Goal: Book appointment/travel/reservation

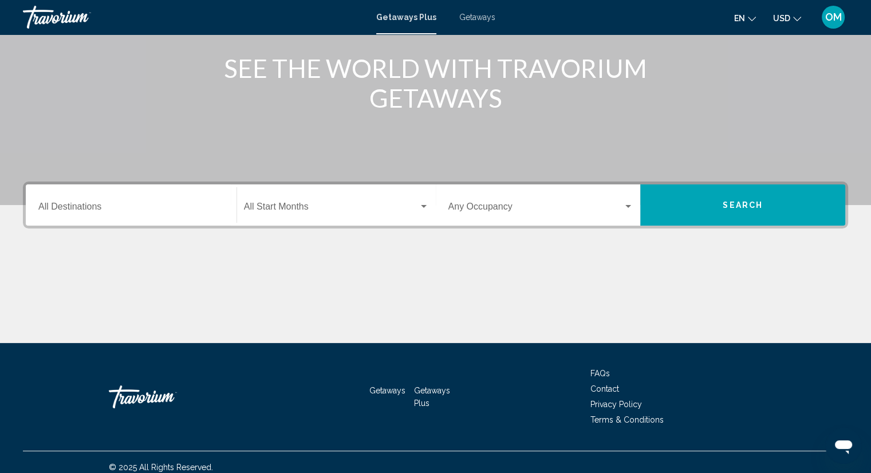
scroll to position [137, 0]
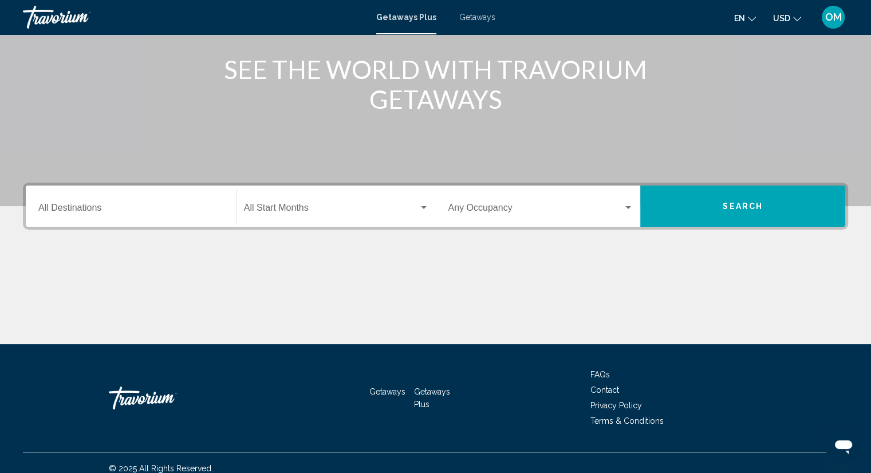
click at [481, 18] on span "Getaways" at bounding box center [477, 17] width 36 height 9
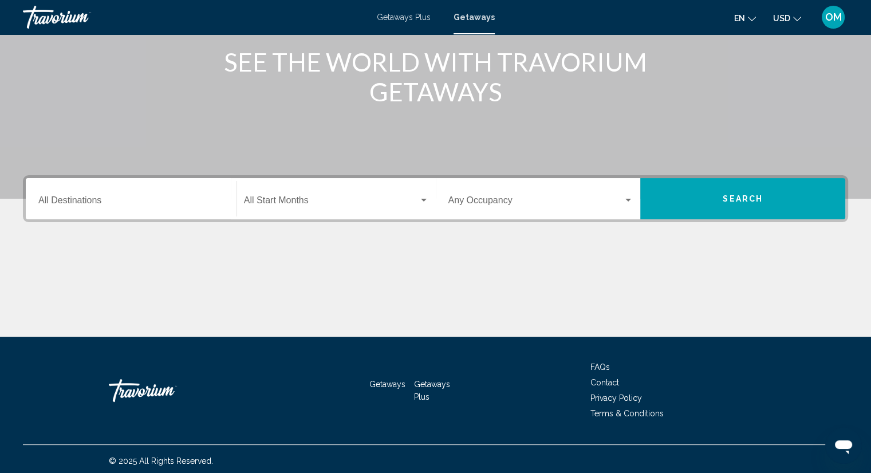
scroll to position [149, 0]
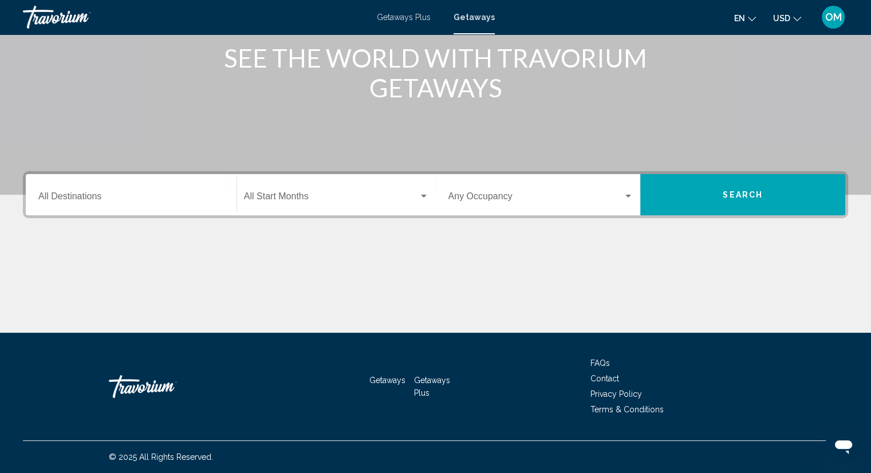
click at [99, 181] on div "Destination All Destinations" at bounding box center [131, 195] width 186 height 36
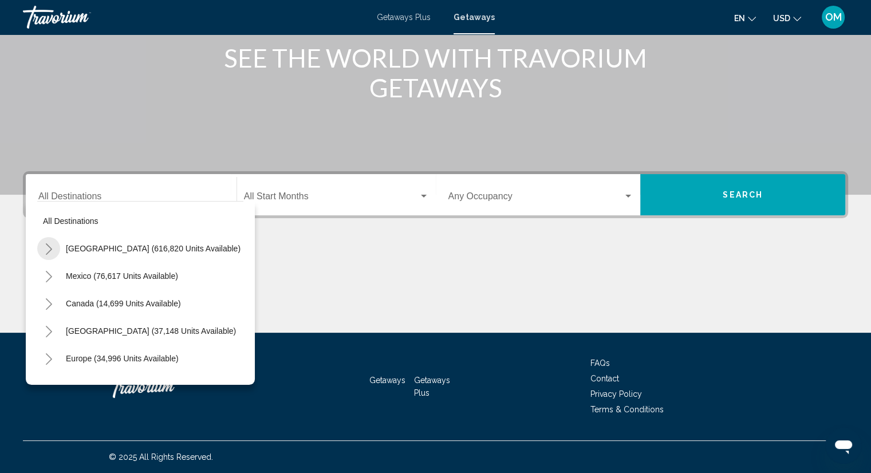
click at [49, 248] on icon "Toggle United States (616,820 units available)" at bounding box center [49, 248] width 9 height 11
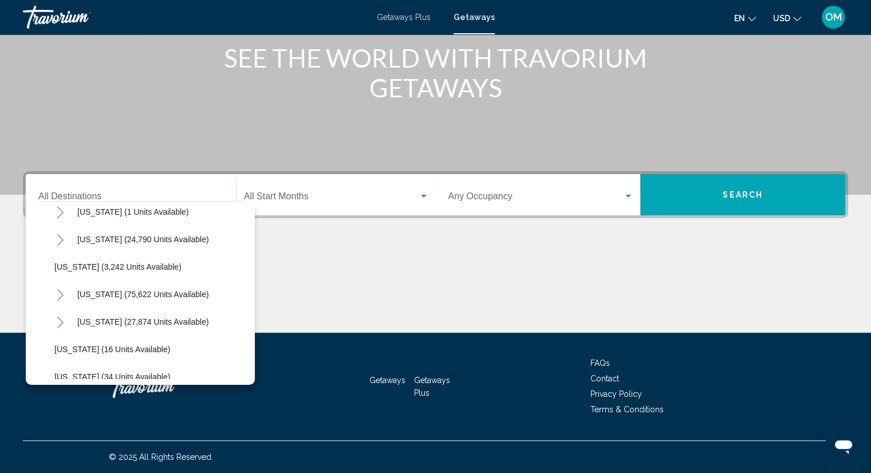
scroll to position [59, 0]
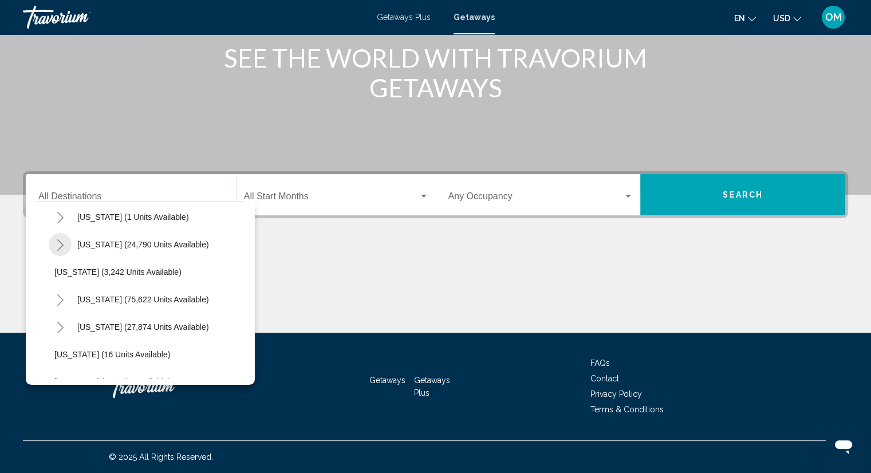
click at [62, 243] on icon "Toggle Arizona (24,790 units available)" at bounding box center [60, 244] width 9 height 11
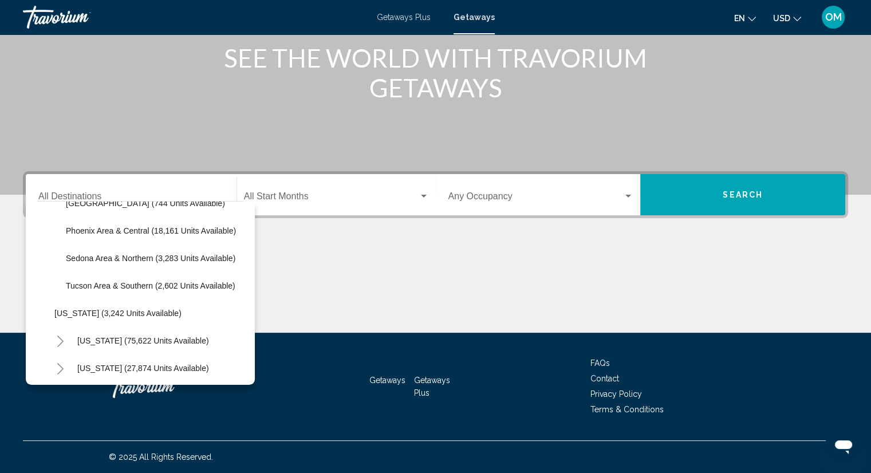
scroll to position [133, 0]
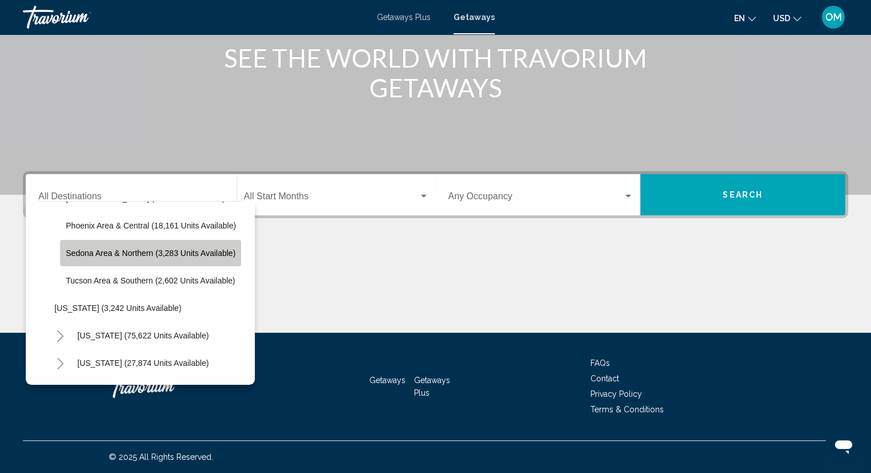
click at [146, 259] on button "Sedona Area & Northern (3,283 units available)" at bounding box center [150, 253] width 181 height 26
type input "**********"
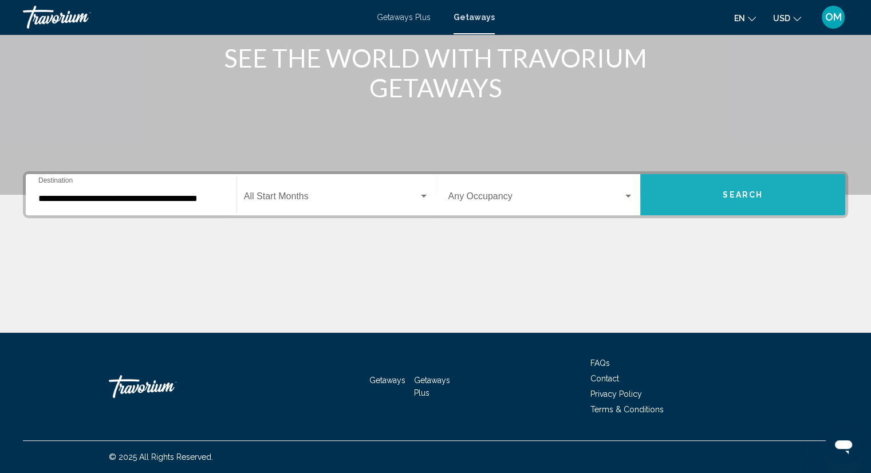
click at [742, 206] on button "Search" at bounding box center [742, 194] width 205 height 41
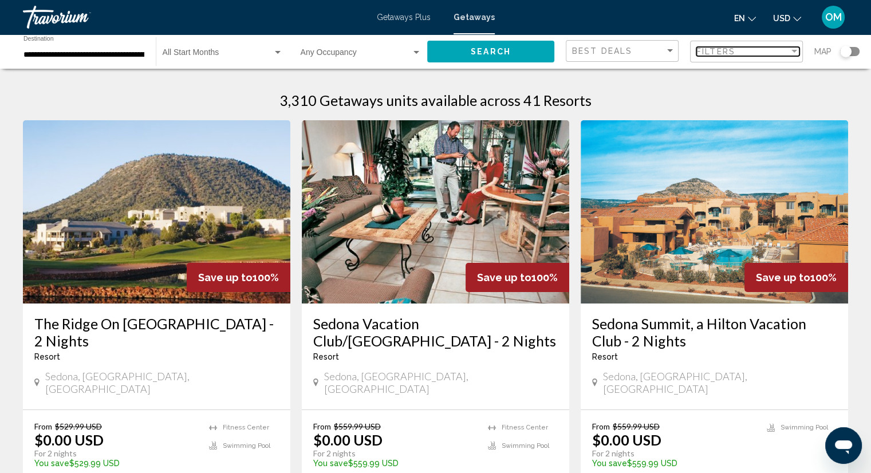
click at [725, 50] on span "Filters" at bounding box center [715, 51] width 39 height 9
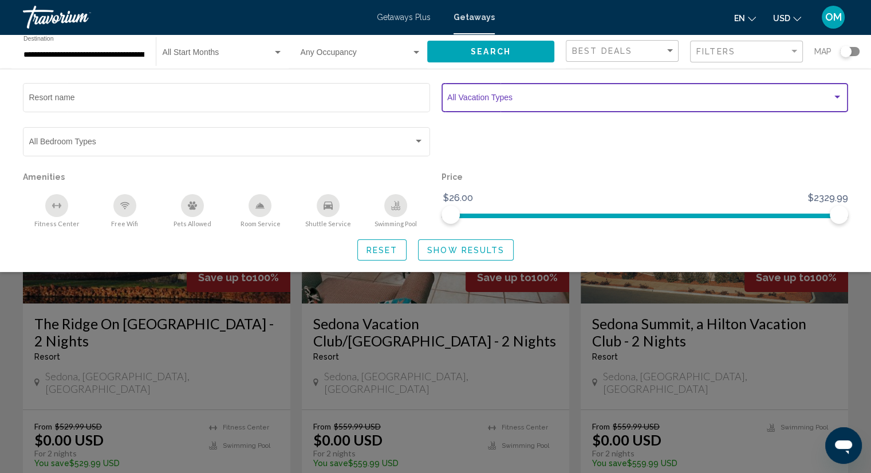
click at [546, 100] on span "Search widget" at bounding box center [639, 99] width 385 height 9
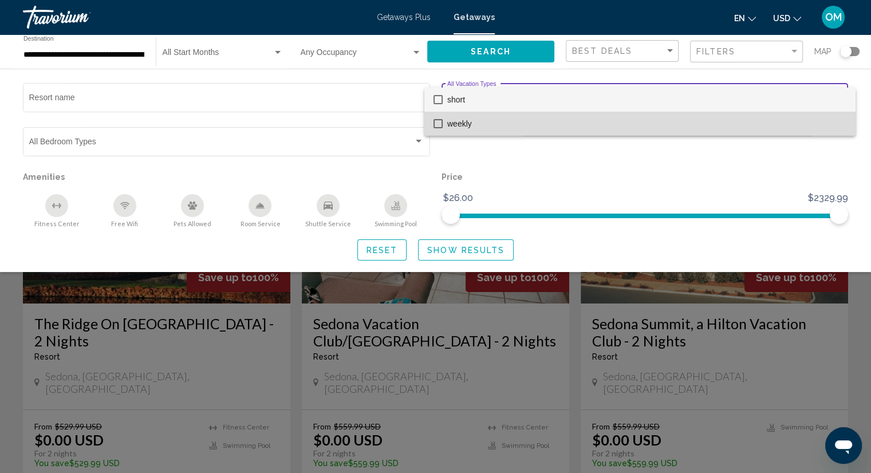
click at [471, 117] on span "weekly" at bounding box center [646, 124] width 399 height 24
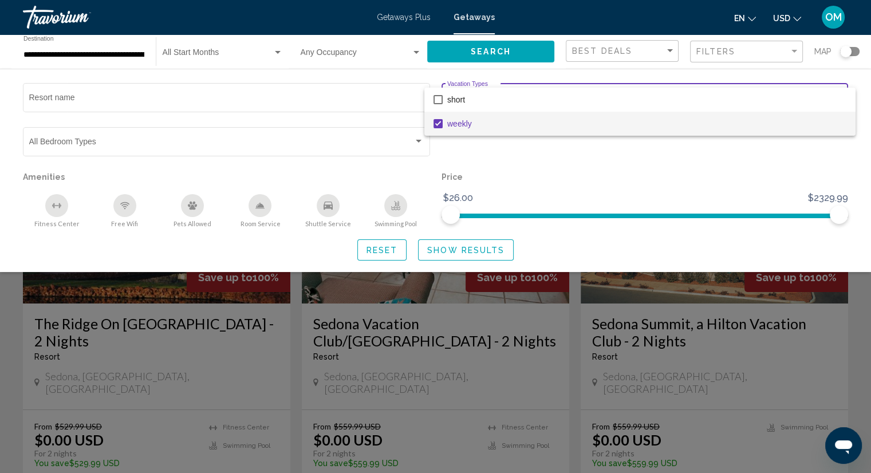
click at [453, 251] on div at bounding box center [435, 236] width 871 height 473
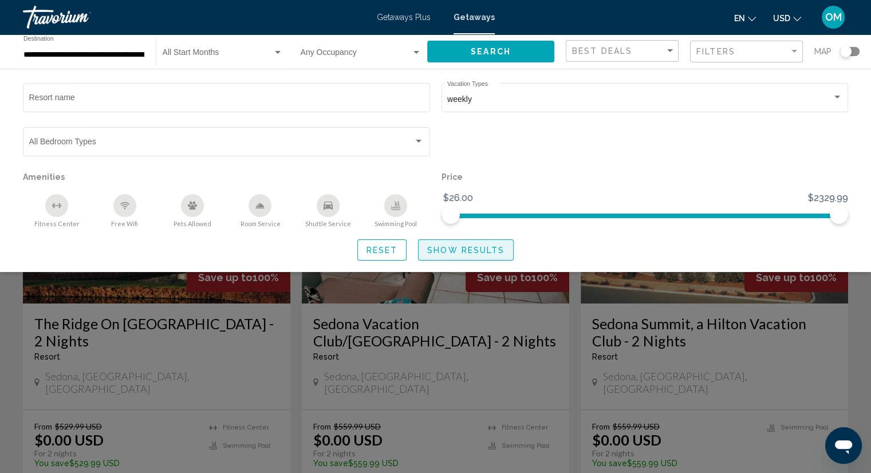
click at [453, 251] on span "Show Results" at bounding box center [465, 250] width 77 height 9
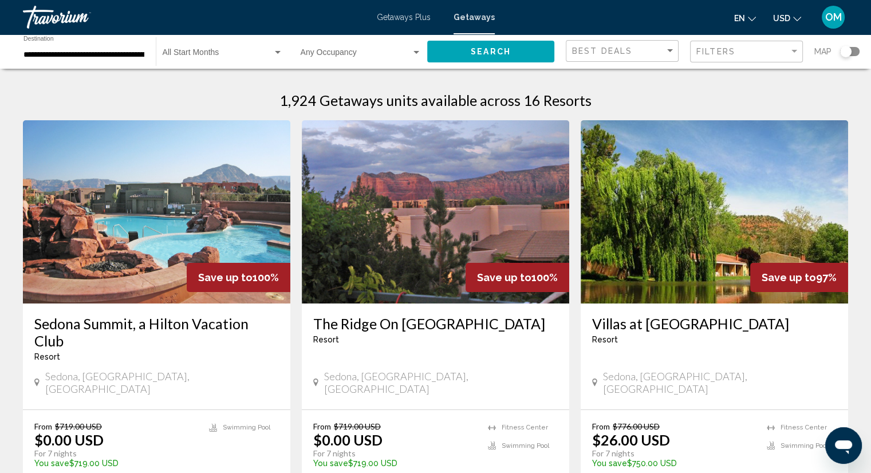
scroll to position [45, 0]
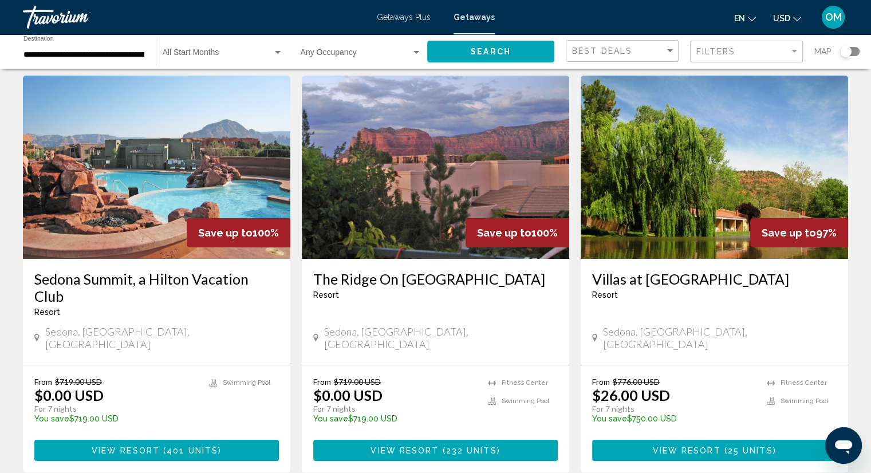
click at [211, 159] on img "Main content" at bounding box center [156, 167] width 267 height 183
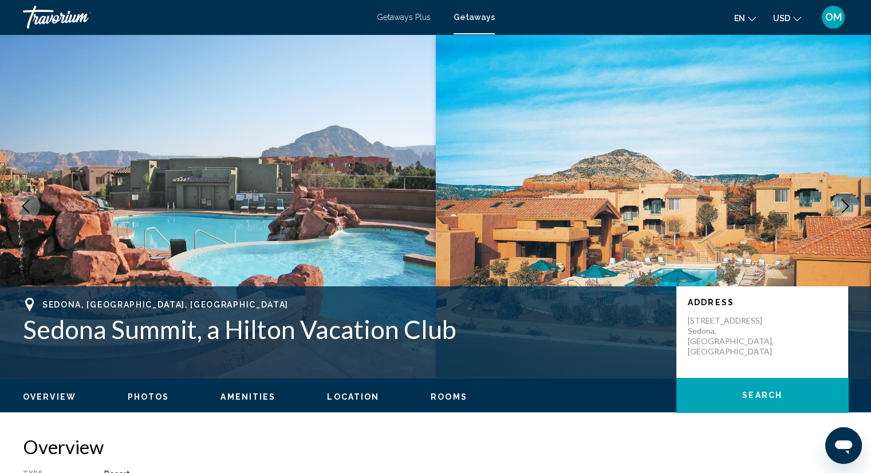
click at [844, 202] on icon "Next image" at bounding box center [845, 206] width 7 height 14
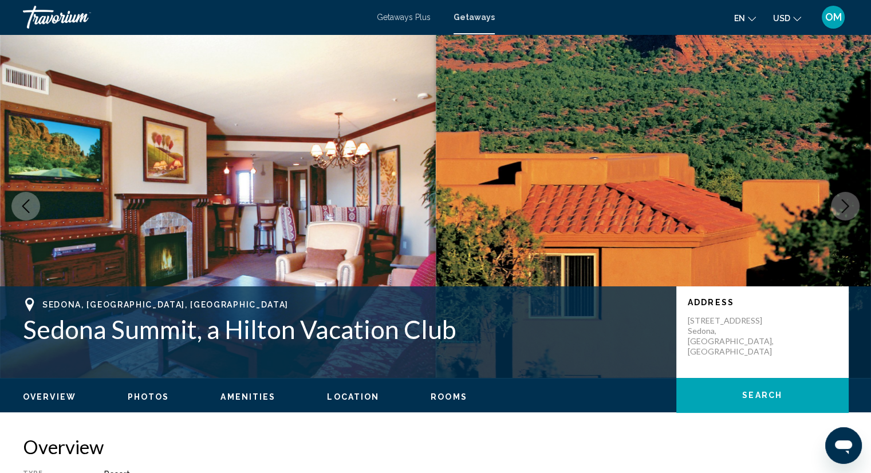
click at [844, 202] on icon "Next image" at bounding box center [845, 206] width 7 height 14
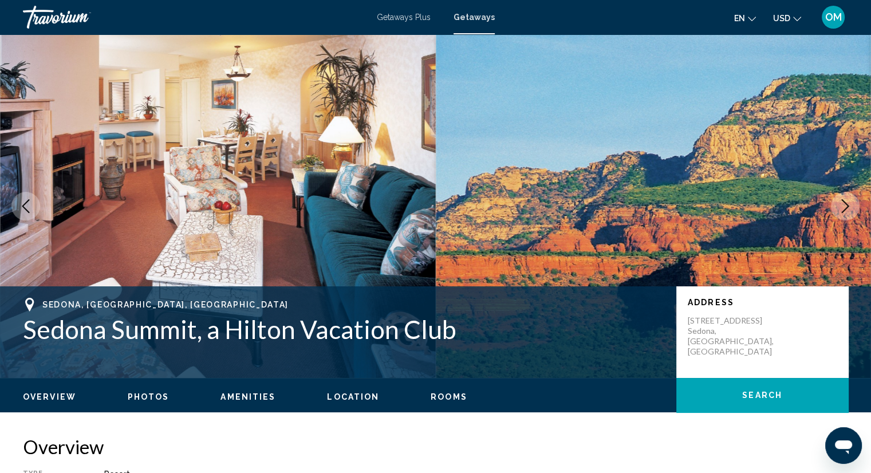
click at [844, 202] on icon "Next image" at bounding box center [845, 206] width 7 height 14
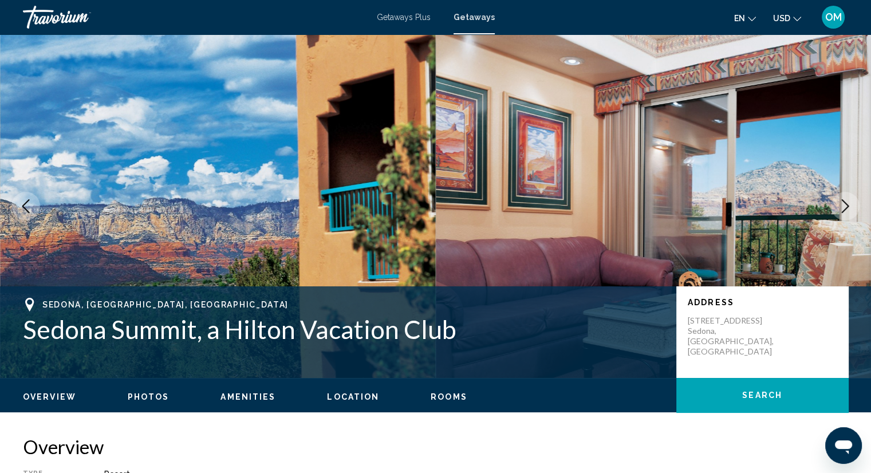
click at [844, 202] on icon "Next image" at bounding box center [845, 206] width 7 height 14
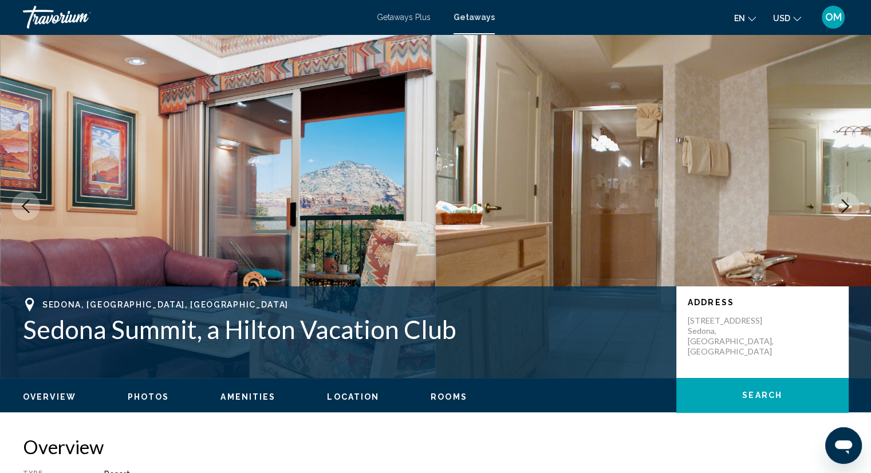
click at [844, 202] on icon "Next image" at bounding box center [845, 206] width 7 height 14
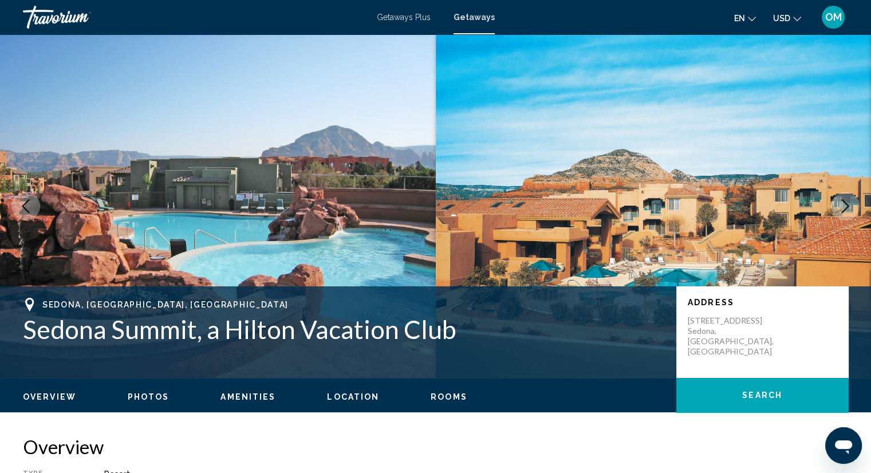
click at [844, 202] on icon "Next image" at bounding box center [845, 206] width 7 height 14
